Goal: Check status

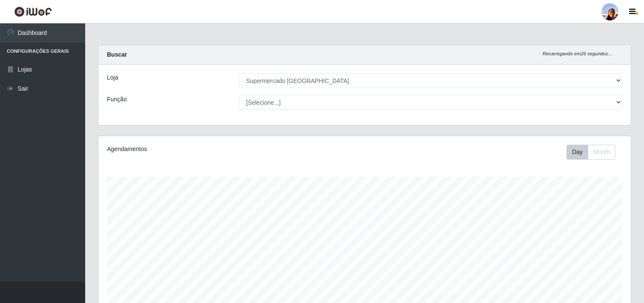
select select "166"
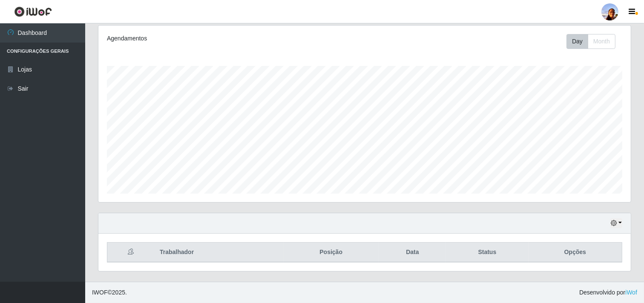
scroll to position [176, 533]
click at [619, 223] on button "button" at bounding box center [617, 224] width 12 height 10
click at [580, 190] on button "1 Semana" at bounding box center [587, 191] width 67 height 18
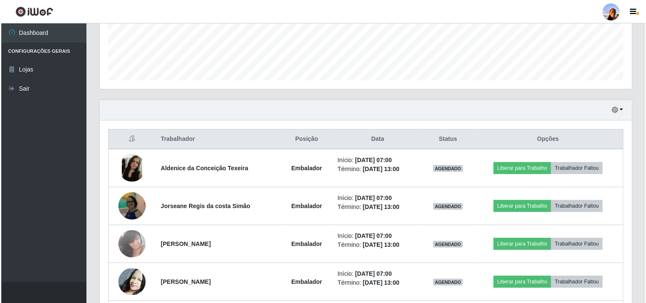
scroll to position [243, 0]
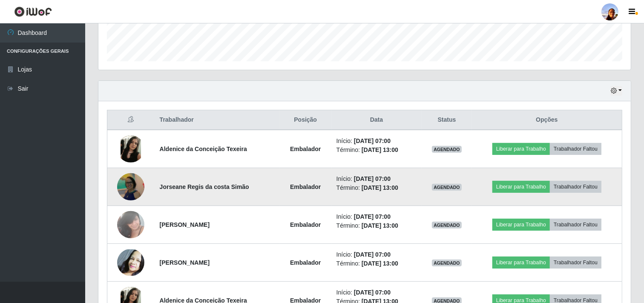
click at [127, 191] on img at bounding box center [130, 187] width 27 height 29
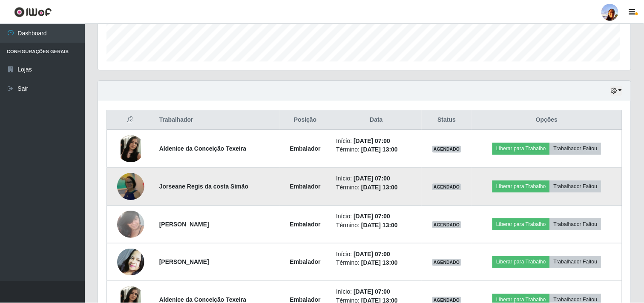
scroll to position [176, 527]
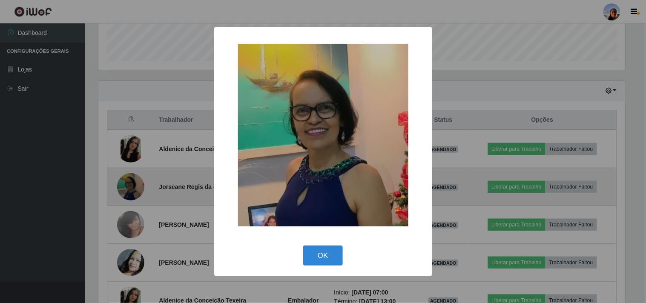
click at [127, 191] on div "× OK Cancel" at bounding box center [323, 151] width 646 height 303
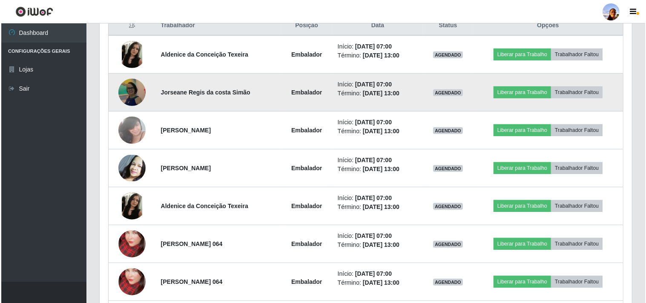
scroll to position [357, 0]
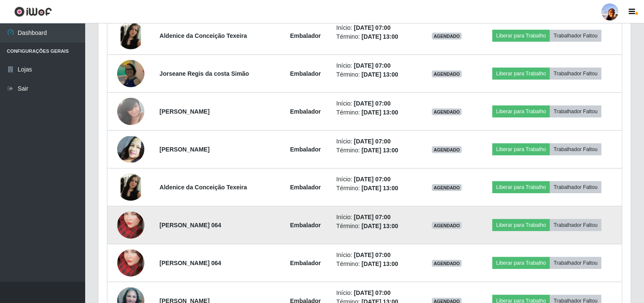
click at [131, 220] on img at bounding box center [130, 225] width 27 height 49
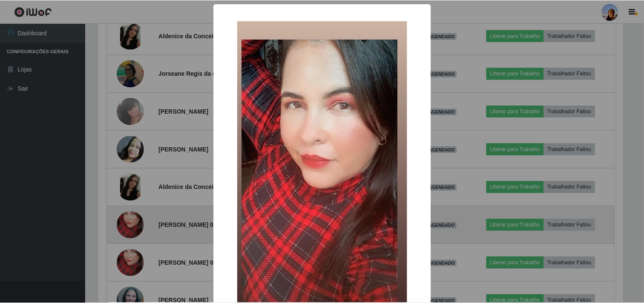
scroll to position [176, 527]
click at [131, 220] on div "× OK Cancel" at bounding box center [323, 151] width 646 height 303
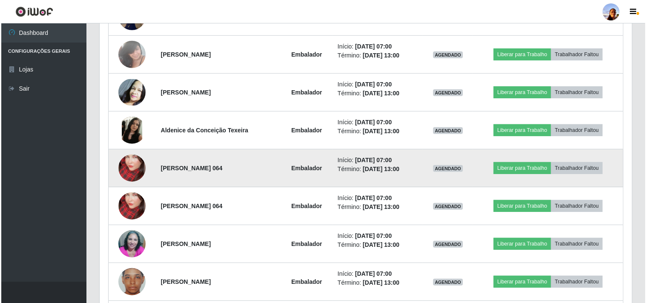
scroll to position [432, 0]
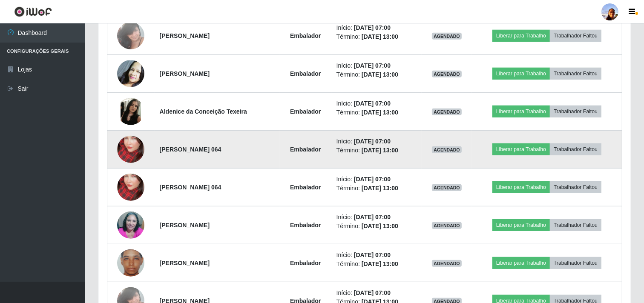
click at [131, 220] on img at bounding box center [130, 225] width 27 height 49
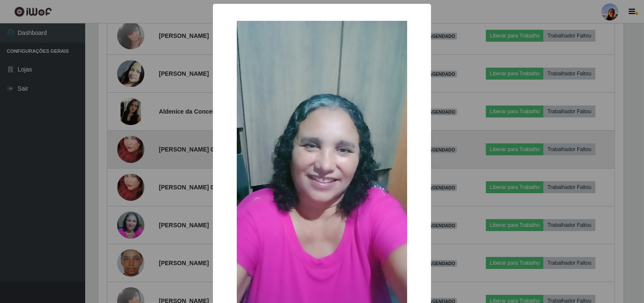
scroll to position [176, 527]
click at [131, 220] on div "× OK Cancel" at bounding box center [323, 151] width 646 height 303
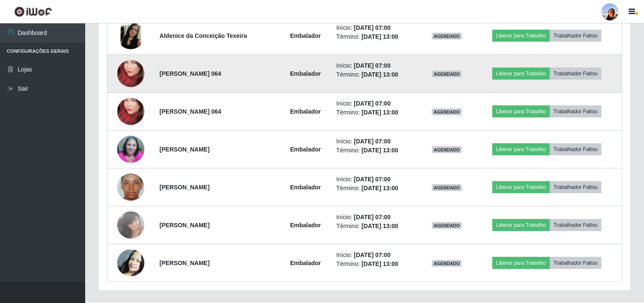
scroll to position [527, 0]
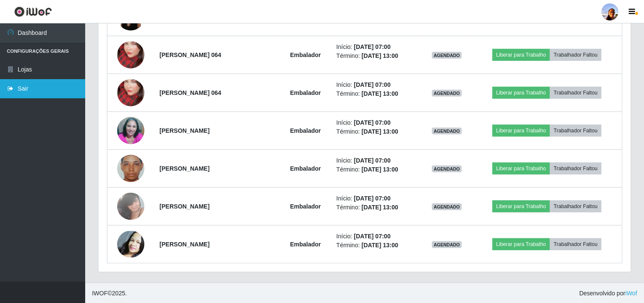
click at [48, 91] on link "Sair" at bounding box center [42, 88] width 85 height 19
